Goal: Task Accomplishment & Management: Manage account settings

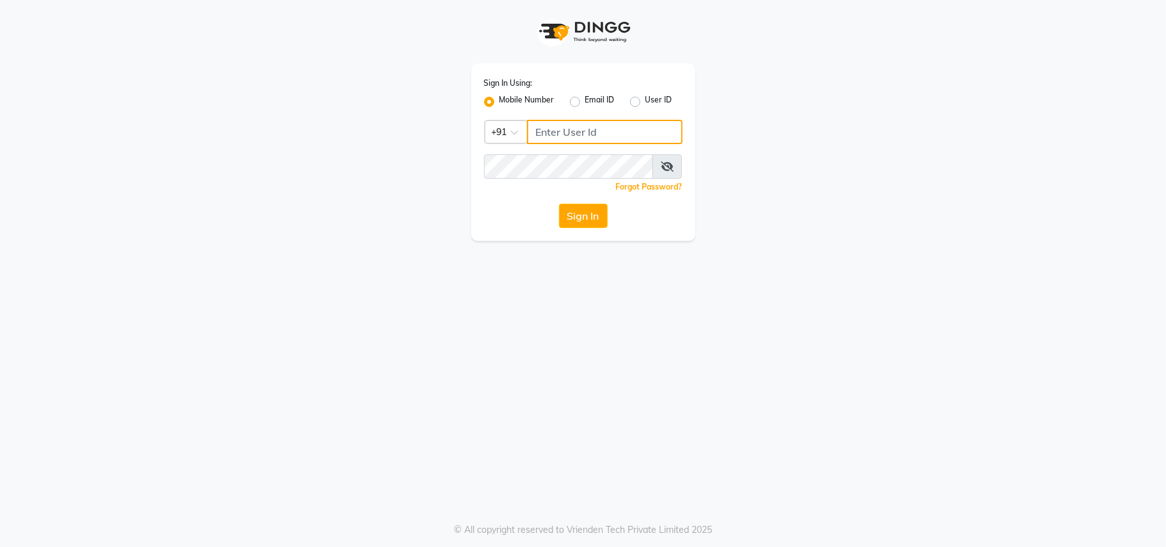
click at [612, 126] on input "Username" at bounding box center [605, 132] width 156 height 24
drag, startPoint x: 601, startPoint y: 127, endPoint x: 525, endPoint y: 131, distance: 75.7
click at [525, 131] on div "Country Code × [PHONE_NUMBER]" at bounding box center [583, 132] width 199 height 24
type input "8655642343"
click at [590, 216] on button "Sign In" at bounding box center [583, 216] width 49 height 24
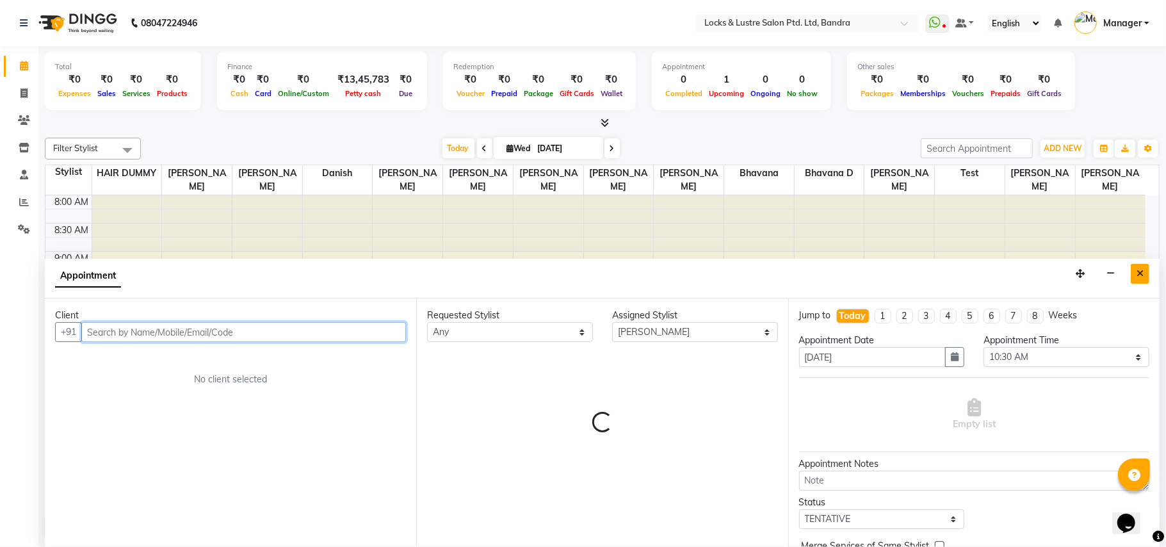
click at [1140, 273] on icon "Close" at bounding box center [1140, 273] width 7 height 9
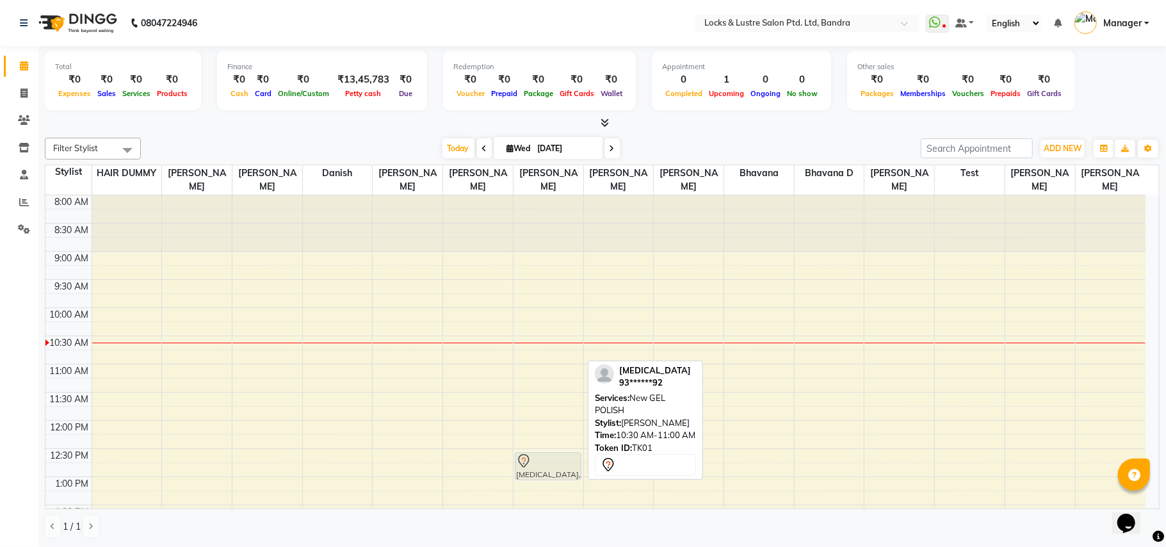
drag, startPoint x: 557, startPoint y: 350, endPoint x: 534, endPoint y: 461, distance: 113.7
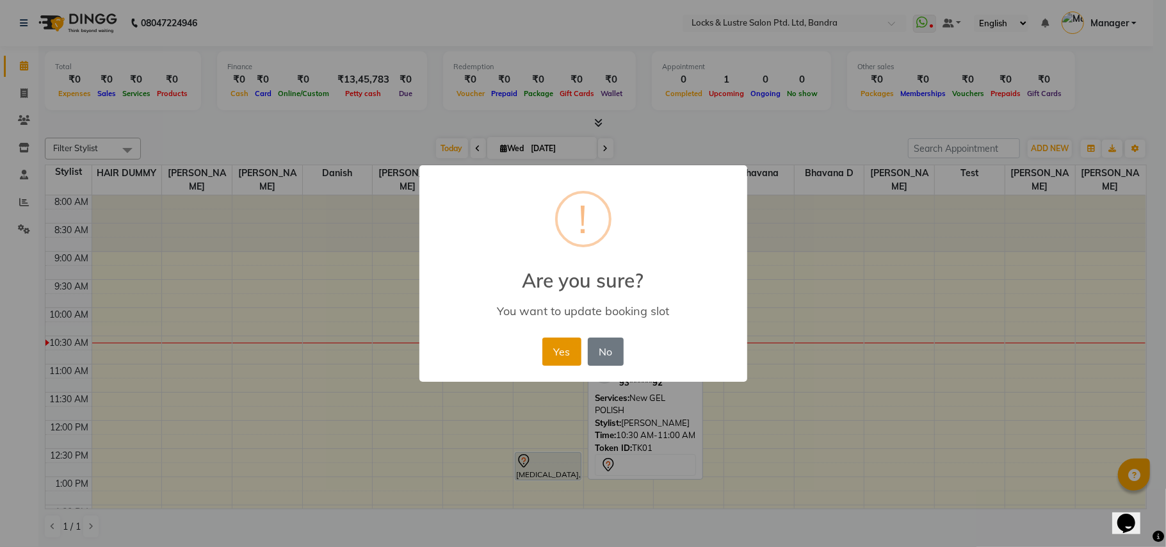
click at [559, 338] on button "Yes" at bounding box center [561, 351] width 39 height 28
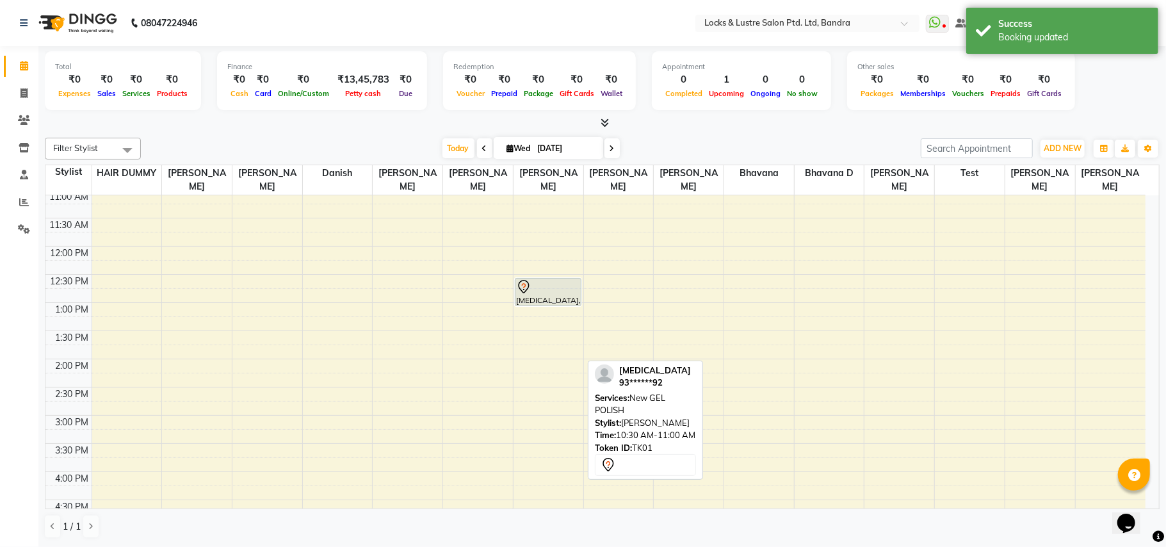
scroll to position [170, 0]
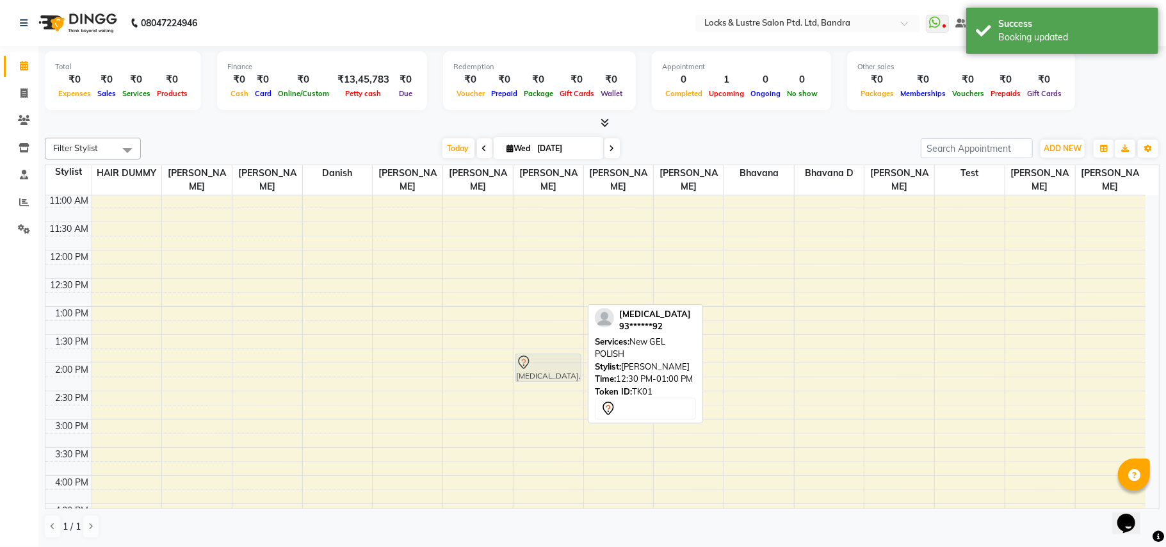
drag, startPoint x: 561, startPoint y: 285, endPoint x: 555, endPoint y: 362, distance: 77.8
click at [555, 362] on div "[MEDICAL_DATA], TK01, 12:30 PM-01:00 PM, New GEL POLISH [MEDICAL_DATA], TK01, 1…" at bounding box center [549, 475] width 70 height 901
click at [557, 352] on div "8:00 AM 8:30 AM 9:00 AM 9:30 AM 10:00 AM 10:30 AM 11:00 AM 11:30 AM 12:00 PM 12…" at bounding box center [595, 475] width 1100 height 901
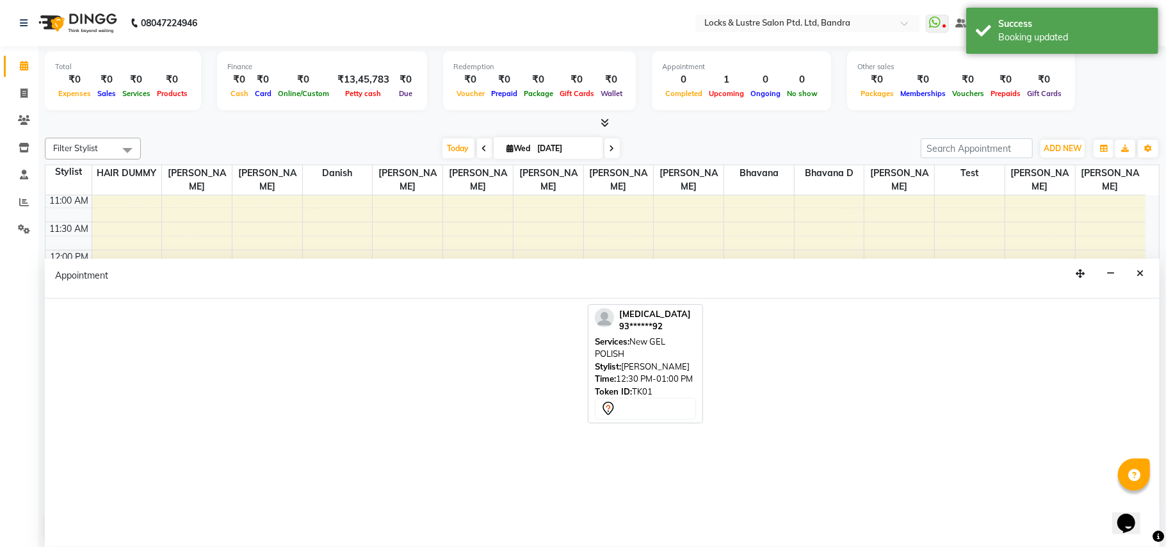
select select "80183"
select select "tentative"
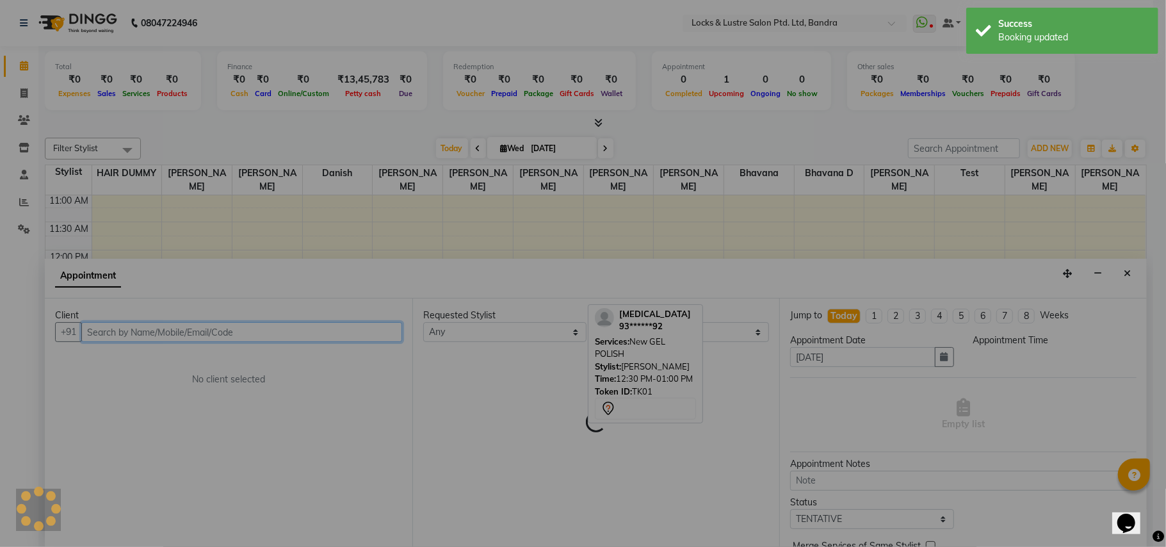
select select "795"
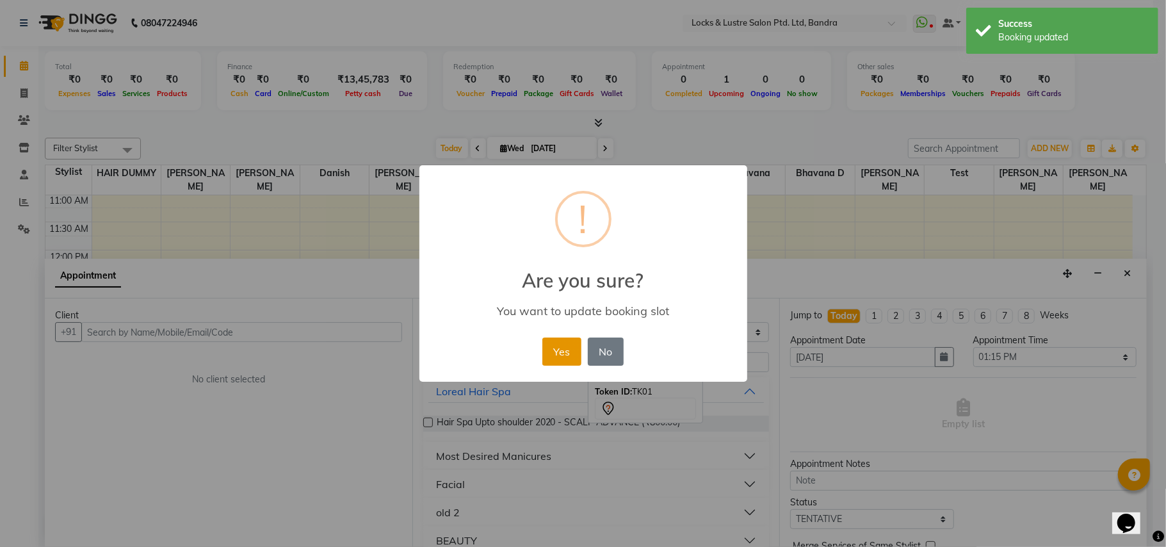
click at [557, 350] on button "Yes" at bounding box center [561, 351] width 39 height 28
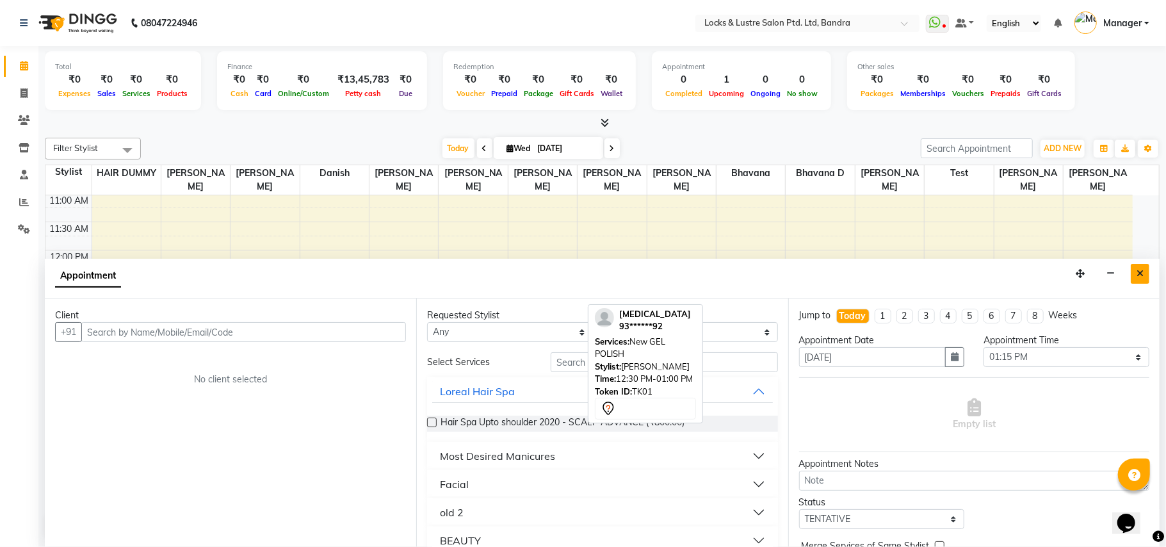
click at [1140, 273] on icon "Close" at bounding box center [1140, 273] width 7 height 9
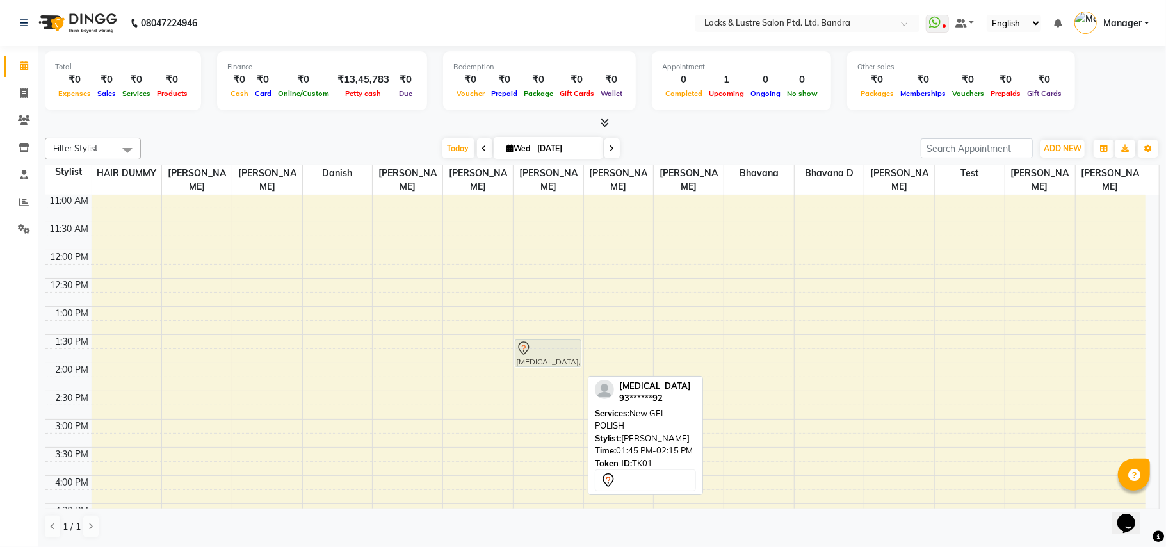
click at [540, 354] on div "[MEDICAL_DATA], TK01, 01:45 PM-02:15 PM, New GEL POLISH [MEDICAL_DATA], TK01, 0…" at bounding box center [549, 475] width 70 height 901
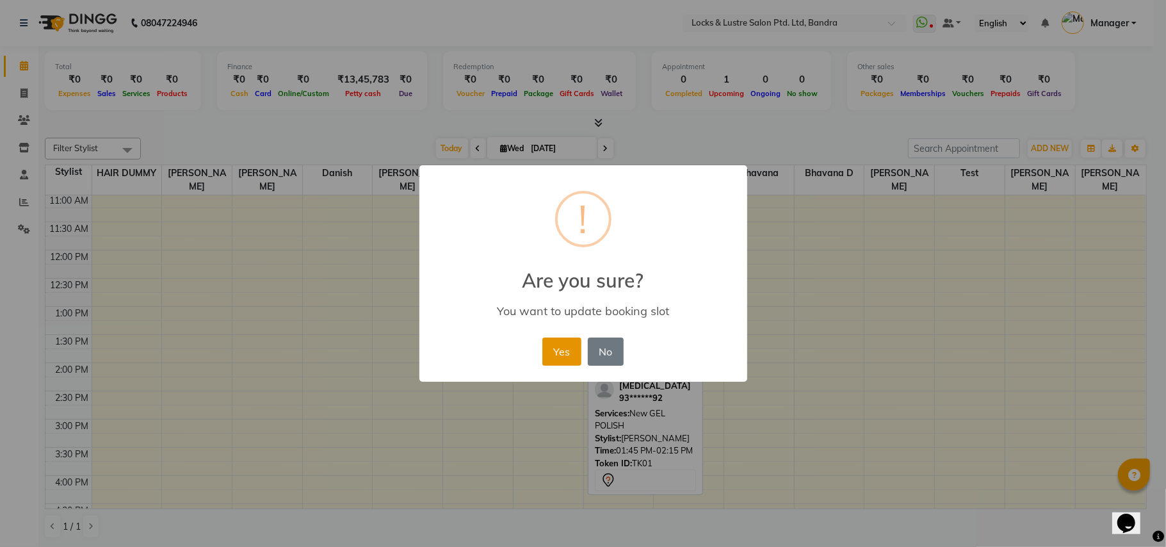
click at [555, 346] on button "Yes" at bounding box center [561, 351] width 39 height 28
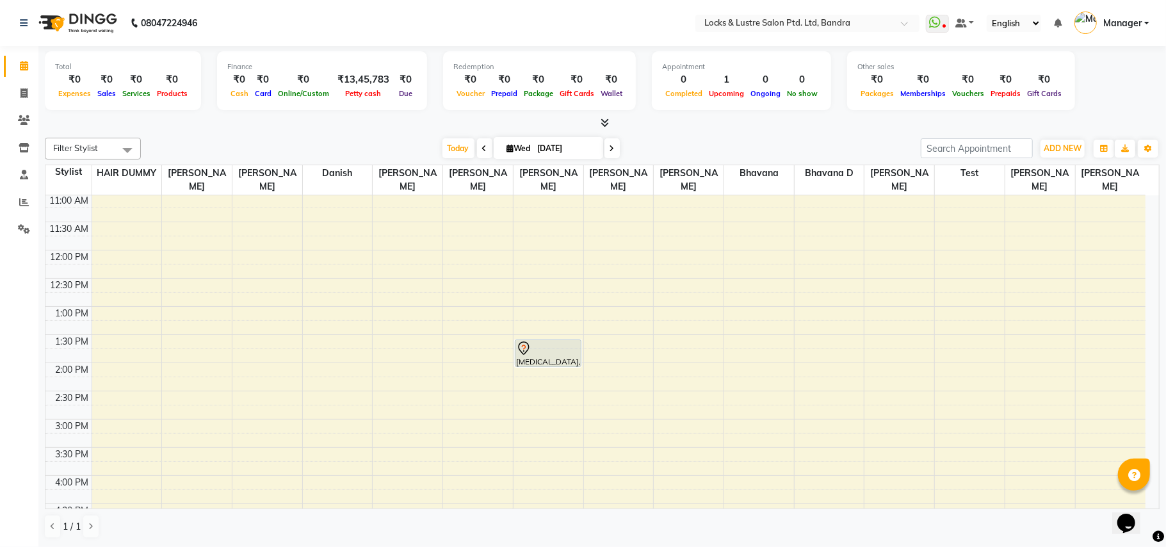
click at [482, 147] on icon at bounding box center [484, 149] width 5 height 8
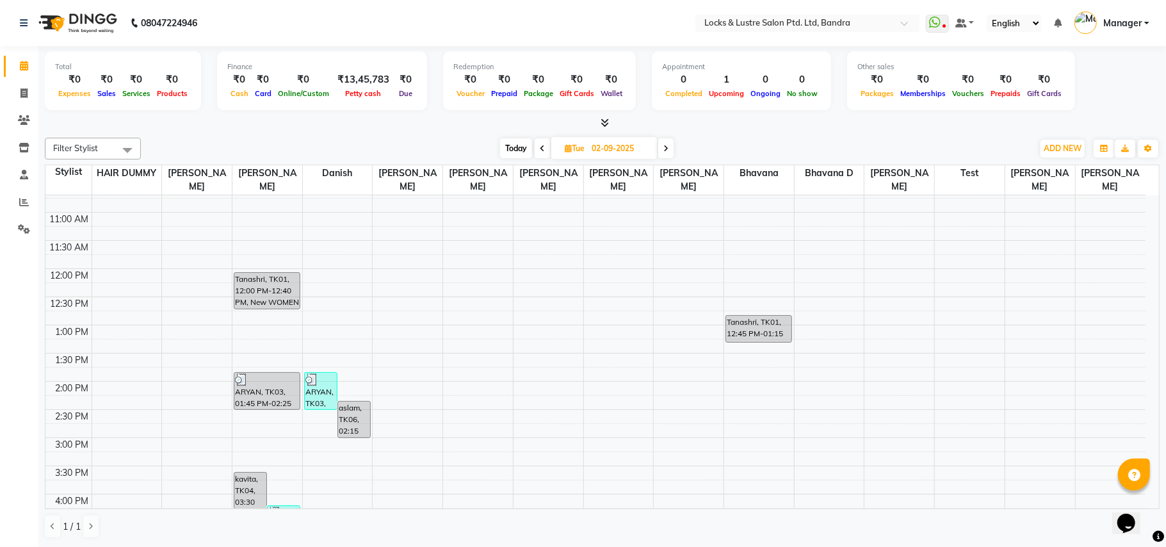
scroll to position [90, 0]
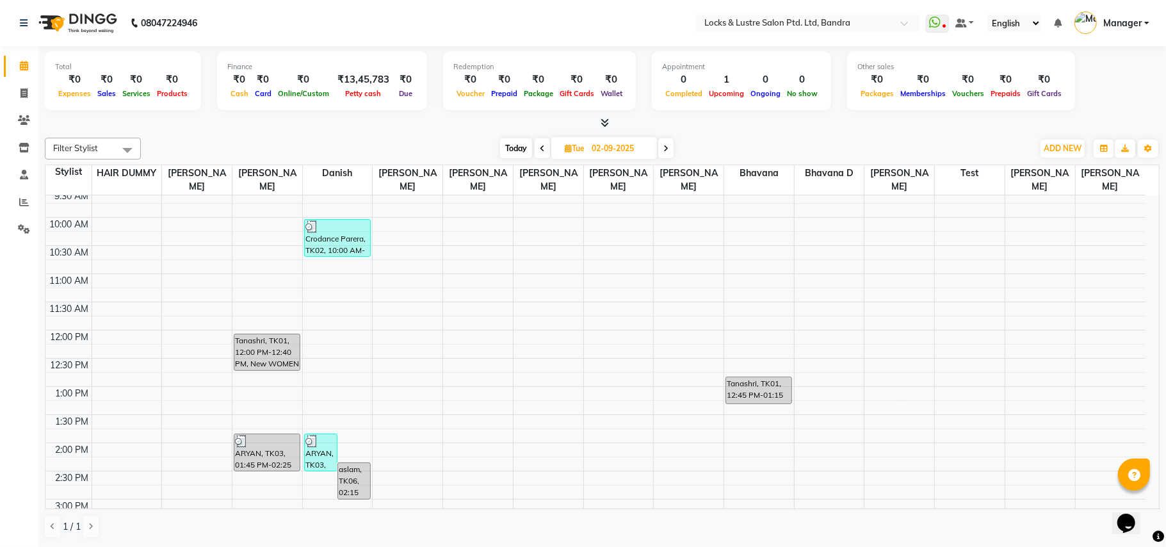
click at [662, 152] on span at bounding box center [665, 148] width 15 height 20
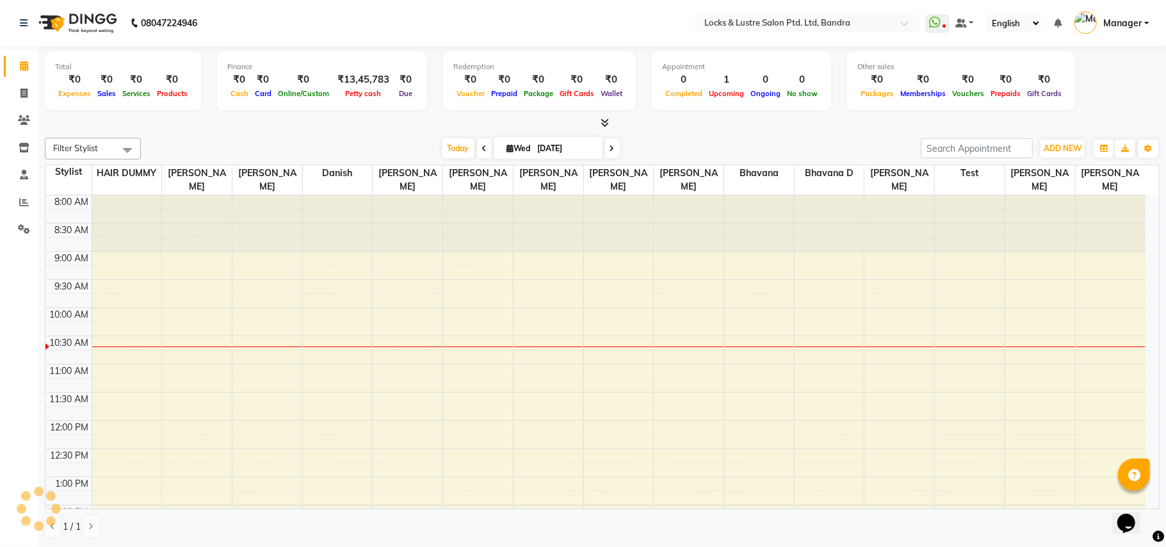
scroll to position [114, 0]
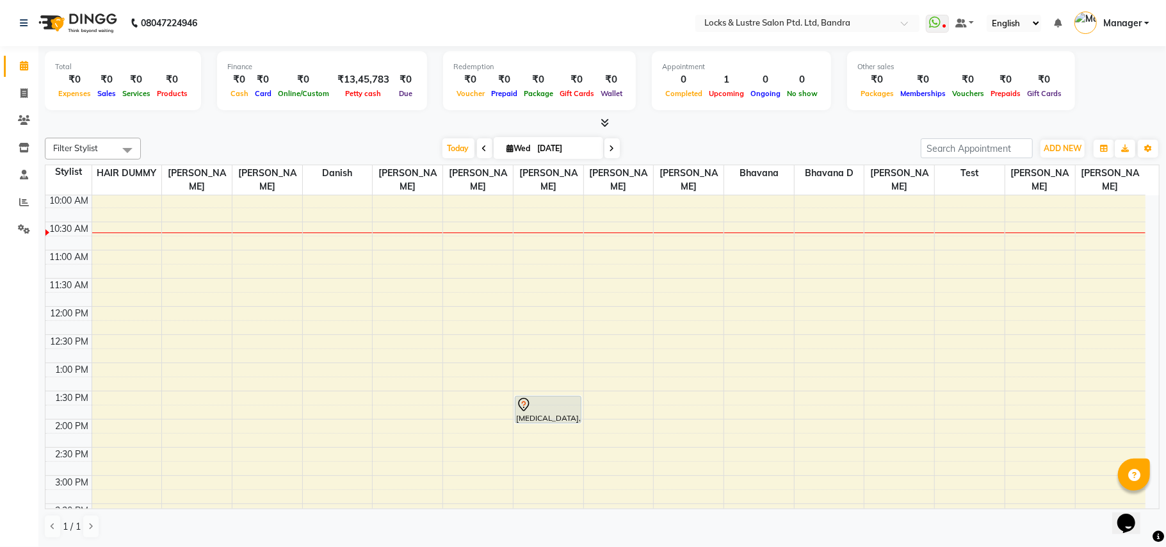
click at [610, 147] on icon at bounding box center [612, 149] width 5 height 8
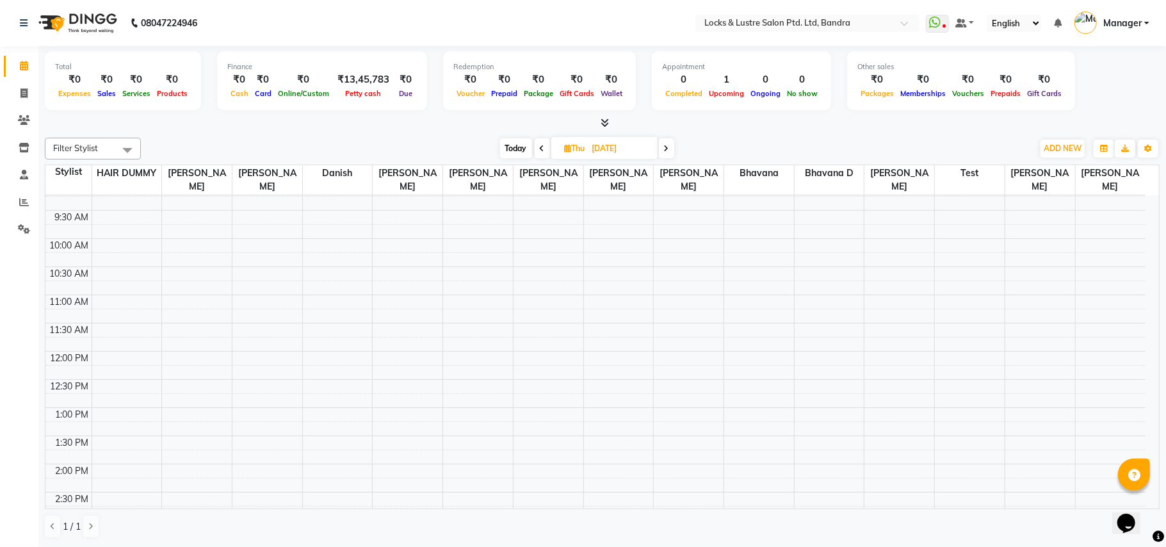
scroll to position [512, 0]
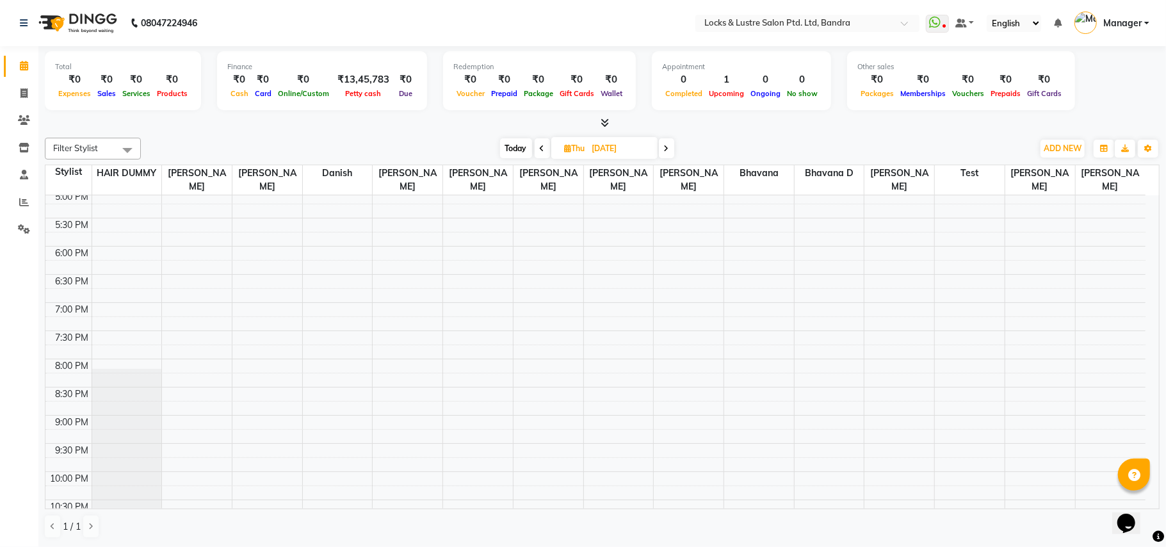
click at [540, 147] on icon at bounding box center [542, 149] width 5 height 8
type input "[DATE]"
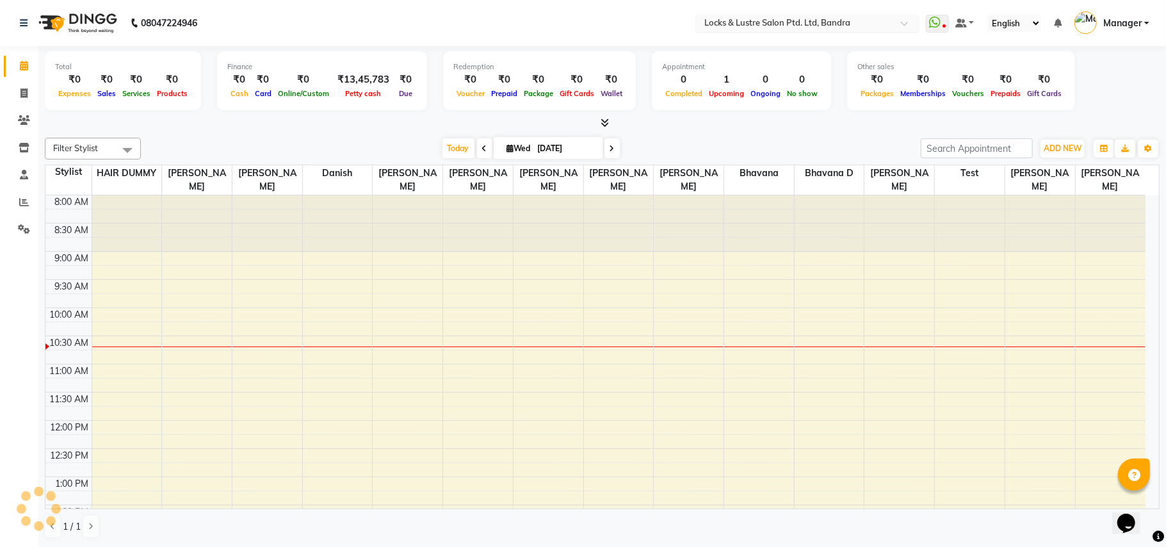
scroll to position [114, 0]
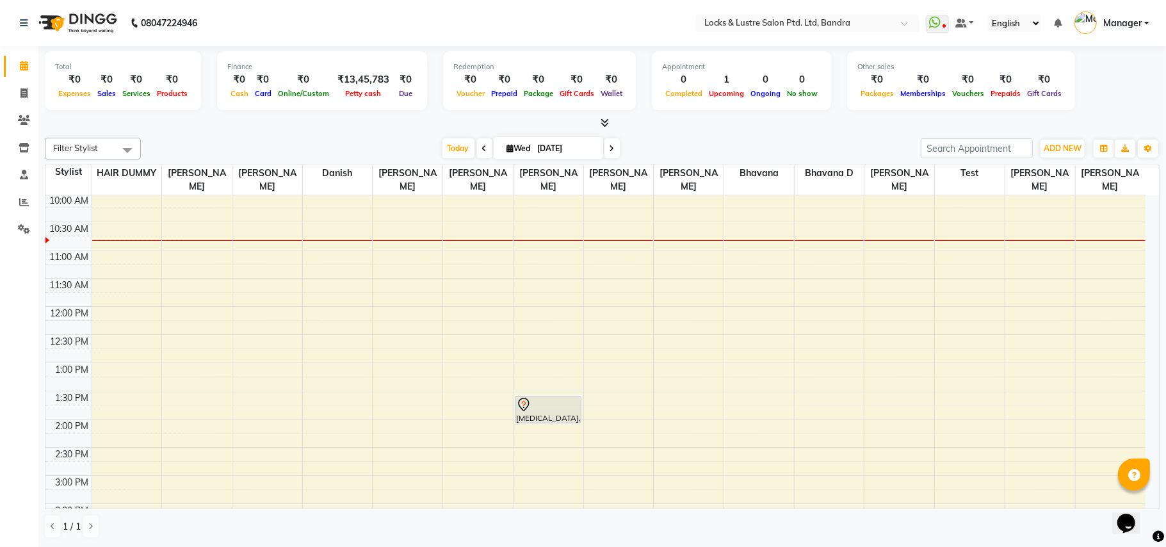
click at [1146, 23] on link "Manager" at bounding box center [1112, 23] width 75 height 21
click at [1089, 49] on link "Manage Profile" at bounding box center [1083, 52] width 117 height 20
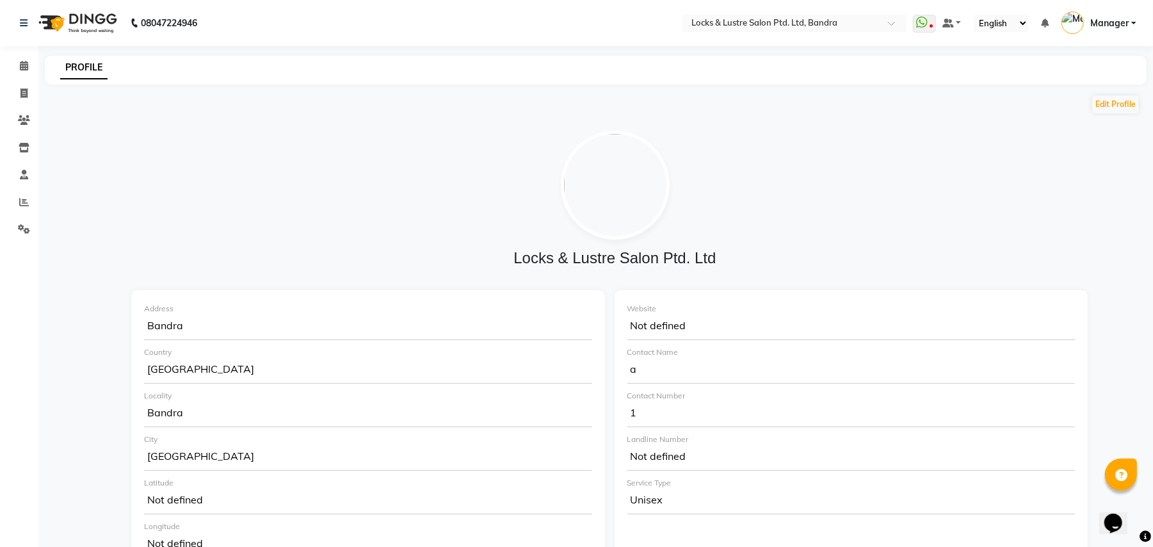
click at [1109, 17] on span "Manager" at bounding box center [1110, 23] width 38 height 13
click at [1089, 77] on link "Change Password" at bounding box center [1070, 72] width 117 height 20
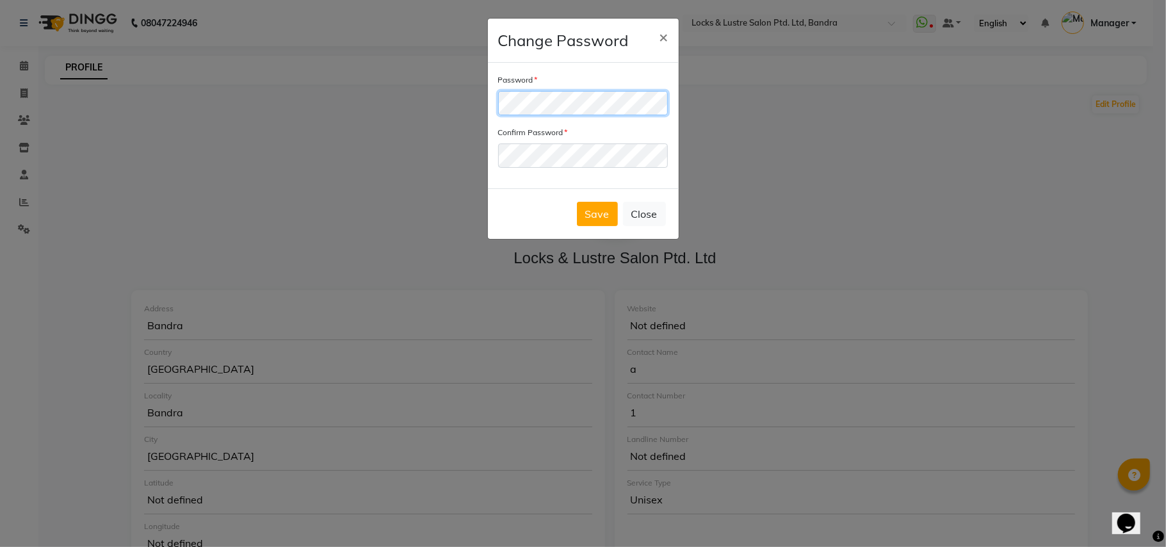
click at [485, 109] on ngb-modal-window "Change Password × Password Confirm Password Save Close" at bounding box center [583, 273] width 1166 height 547
click at [594, 220] on button "Save" at bounding box center [597, 214] width 41 height 24
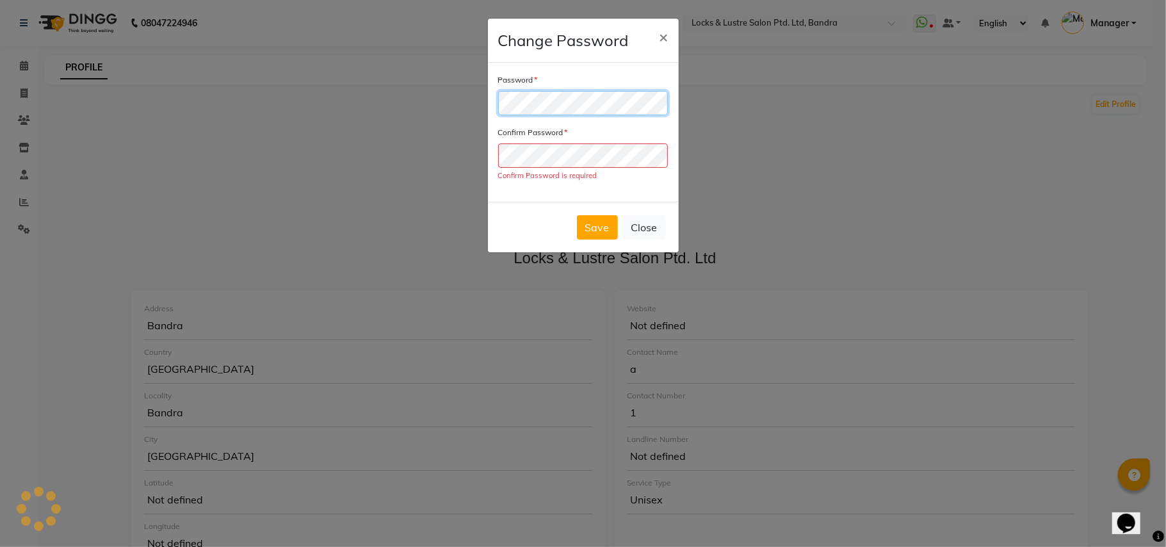
click at [475, 119] on ngb-modal-window "Change Password × Password Confirm Password Confirm Password is required Save C…" at bounding box center [583, 273] width 1166 height 547
click at [464, 129] on ngb-modal-window "Change Password × Password Confirm Password Confirm Password is required Save C…" at bounding box center [583, 273] width 1166 height 547
click at [597, 225] on button "Save" at bounding box center [597, 227] width 41 height 24
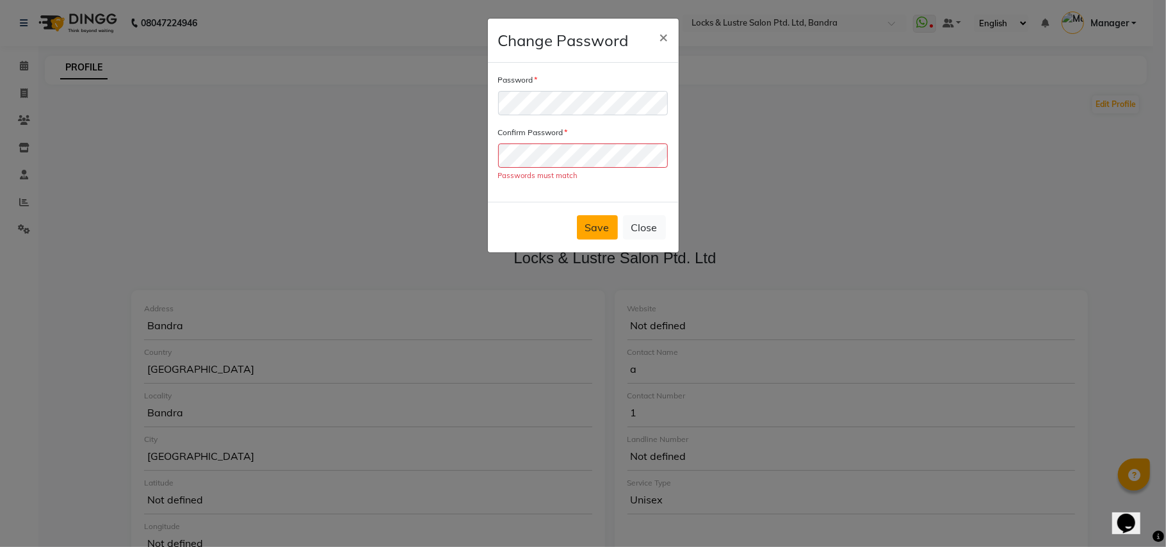
click at [597, 225] on button "Save" at bounding box center [597, 227] width 41 height 24
drag, startPoint x: 669, startPoint y: 34, endPoint x: 660, endPoint y: 36, distance: 9.8
click at [660, 36] on button "×" at bounding box center [663, 37] width 29 height 36
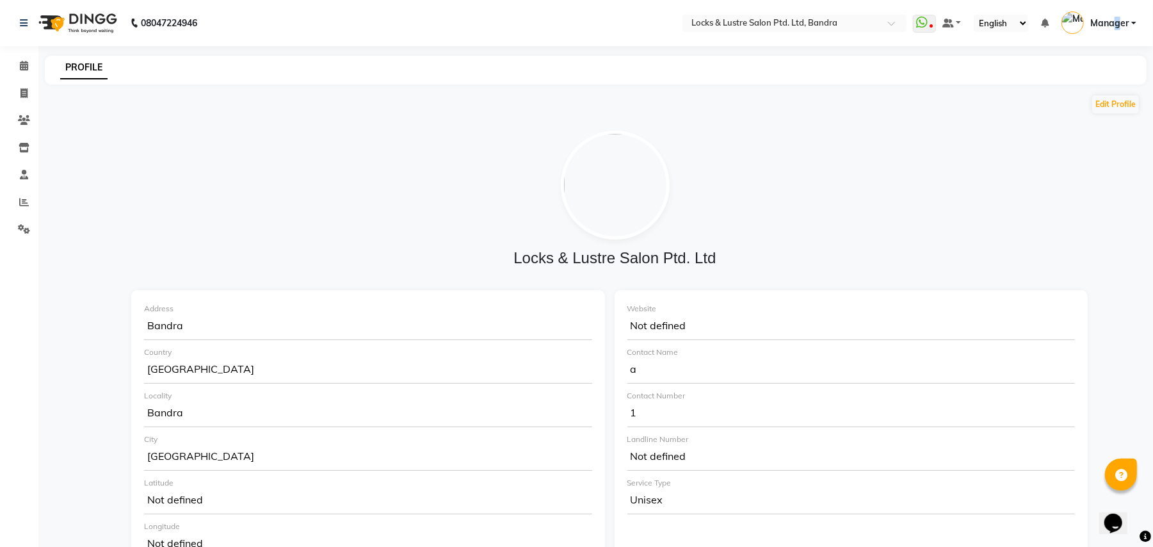
click at [1119, 19] on span "Manager" at bounding box center [1110, 23] width 38 height 13
click at [1084, 47] on link "Manage Profile" at bounding box center [1070, 52] width 117 height 20
click at [26, 65] on icon at bounding box center [24, 66] width 8 height 10
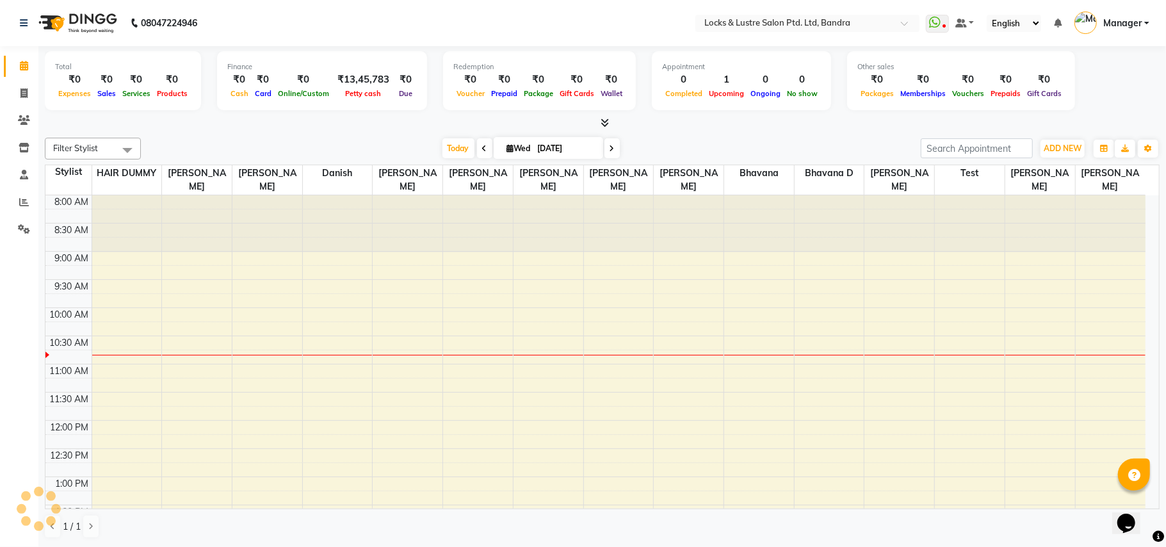
click at [1148, 24] on ul "WhatsApp Status ✕ Status: Disconnected Most Recent Message: [DATE] 09:49 PM Rec…" at bounding box center [1041, 23] width 230 height 21
click at [1146, 24] on link "Manager" at bounding box center [1112, 23] width 75 height 21
click at [1105, 98] on link "Sign out" at bounding box center [1083, 92] width 117 height 20
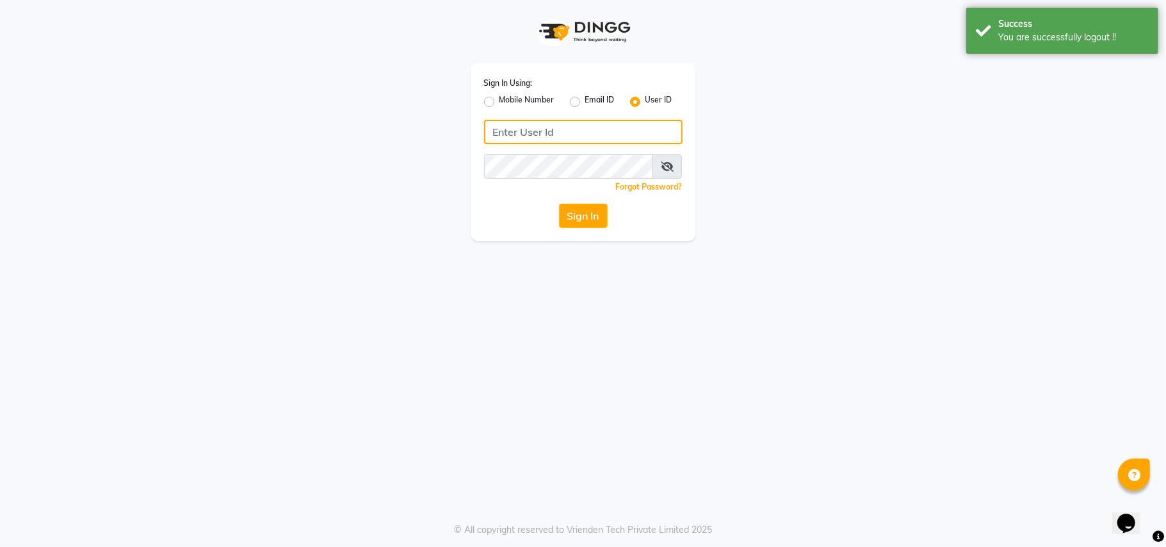
click at [582, 136] on input "Username" at bounding box center [583, 132] width 199 height 24
paste input "8655642343"
type input "8655642343"
click at [596, 213] on button "Sign In" at bounding box center [583, 216] width 49 height 24
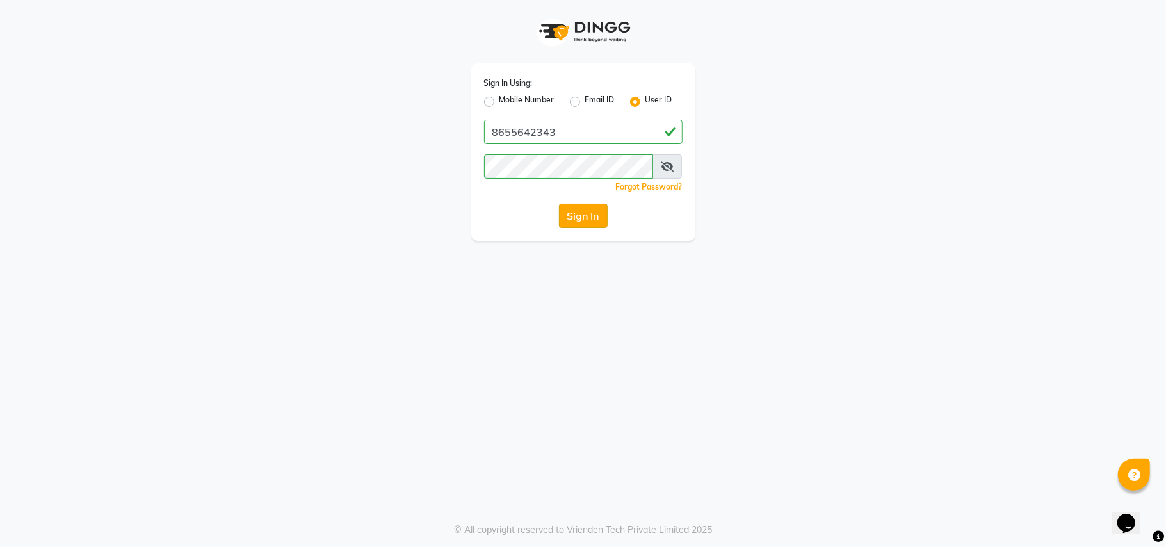
click at [571, 218] on button "Sign In" at bounding box center [583, 216] width 49 height 24
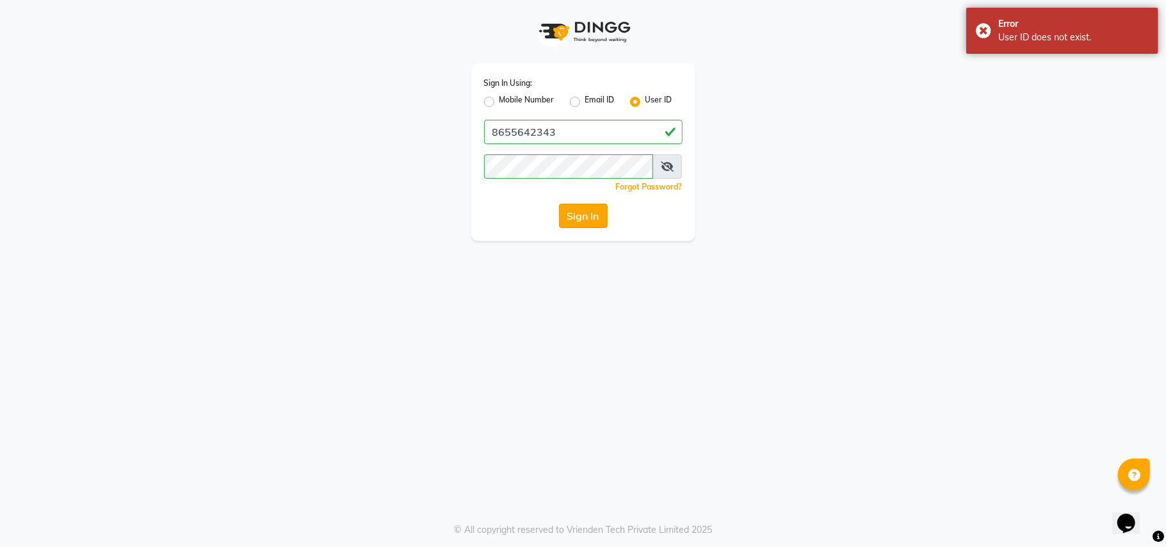
click at [584, 218] on button "Sign In" at bounding box center [583, 216] width 49 height 24
click at [500, 96] on label "Mobile Number" at bounding box center [527, 101] width 55 height 15
click at [500, 96] on input "Mobile Number" at bounding box center [504, 98] width 8 height 8
radio input "true"
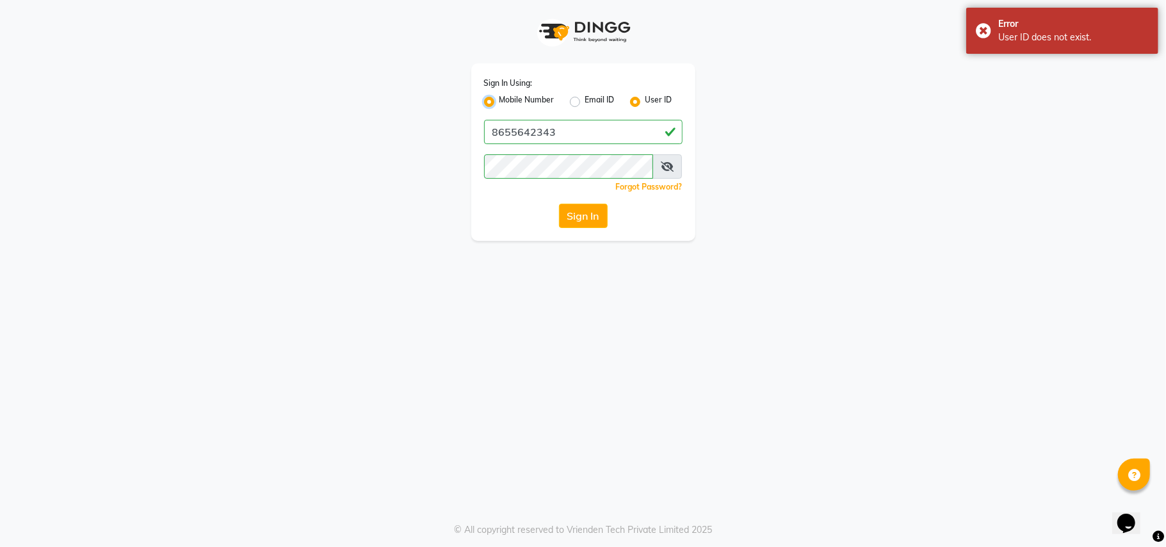
radio input "false"
click at [579, 126] on input "Username" at bounding box center [605, 132] width 156 height 24
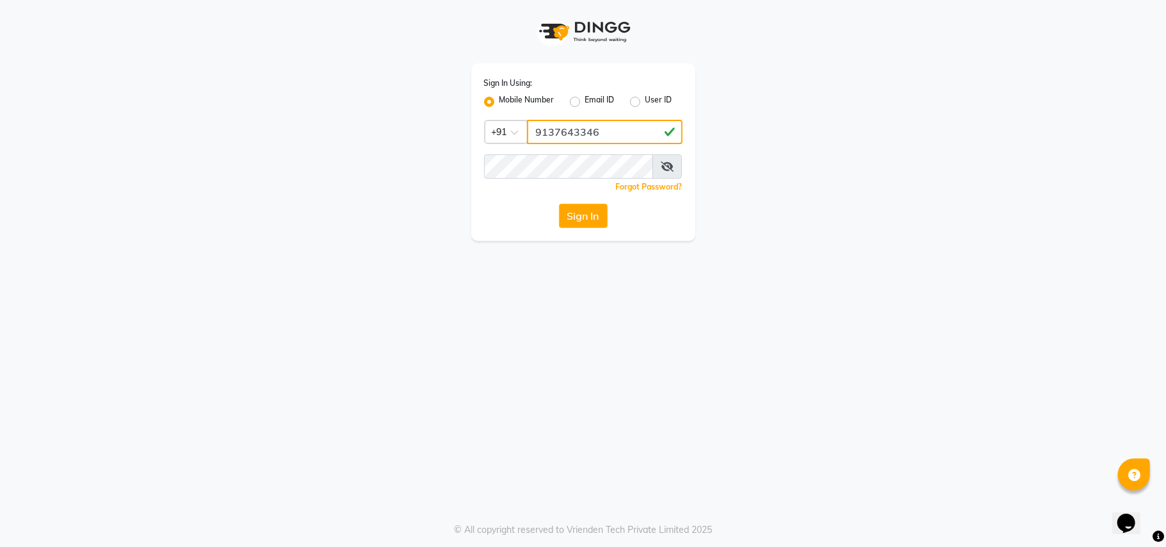
drag, startPoint x: 583, startPoint y: 128, endPoint x: 492, endPoint y: 118, distance: 91.5
click at [492, 118] on div "Sign In Using: Mobile Number Email ID User ID Country Code × [PHONE_NUMBER] Rem…" at bounding box center [583, 151] width 224 height 177
type input "9137643346"
click at [598, 221] on button "Sign In" at bounding box center [583, 216] width 49 height 24
